Goal: Find specific page/section: Find specific page/section

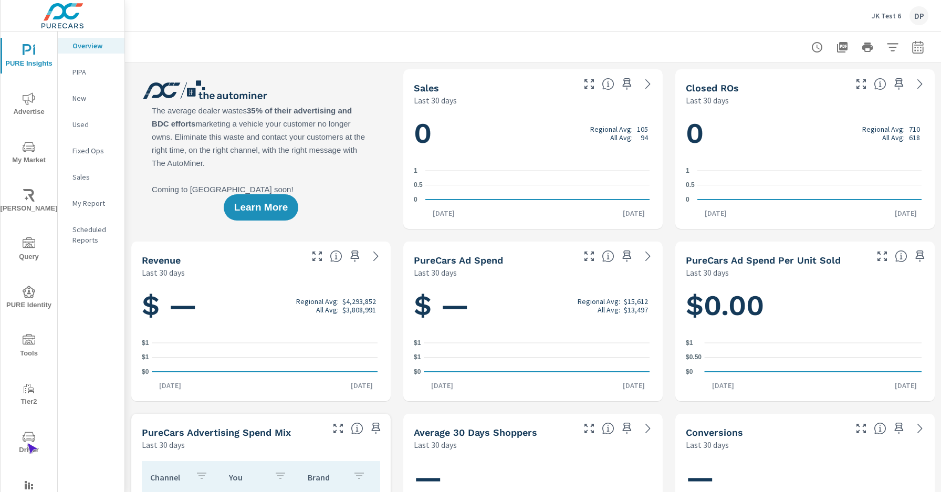
click at [27, 443] on span "Driver" at bounding box center [29, 443] width 50 height 26
